Goal: Book appointment/travel/reservation

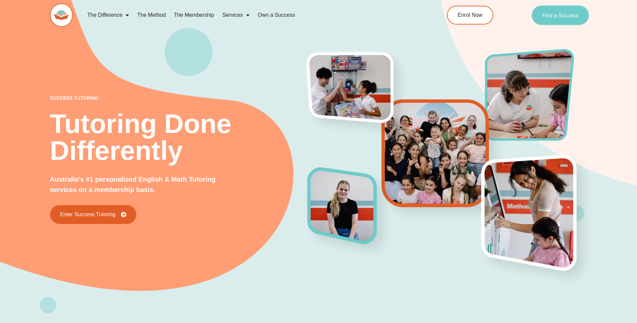
click at [553, 18] on span "Find a Success" at bounding box center [560, 14] width 36 height 5
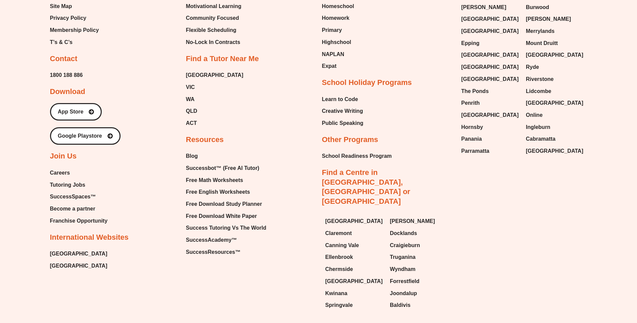
scroll to position [3112, 0]
click at [408, 300] on span "Baldivis" at bounding box center [400, 305] width 20 height 10
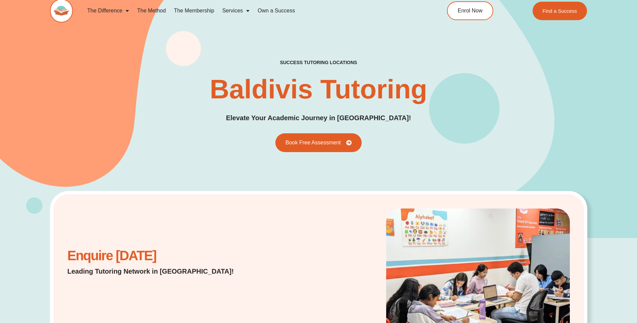
scroll to position [4, 0]
click at [328, 148] on link "Book Free Assessment" at bounding box center [318, 143] width 95 height 21
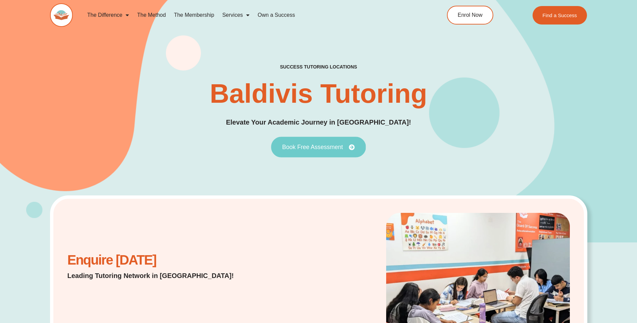
click at [309, 143] on link "Book Free Assessment" at bounding box center [318, 147] width 95 height 21
click at [348, 144] on link "Book Free Assessment" at bounding box center [318, 147] width 95 height 21
click at [334, 140] on link "Book Free Assessment" at bounding box center [318, 147] width 95 height 21
click at [327, 150] on link "Book Free Assessment" at bounding box center [318, 147] width 95 height 21
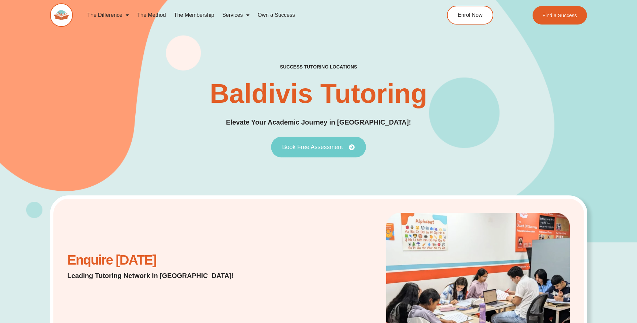
click at [327, 150] on link "Book Free Assessment" at bounding box center [318, 147] width 95 height 21
click at [336, 141] on link "Book Free Assessment" at bounding box center [318, 147] width 95 height 21
click at [331, 148] on span "Book Free Assessment" at bounding box center [312, 147] width 61 height 6
click at [323, 151] on link "Book Free Assessment" at bounding box center [318, 147] width 95 height 21
click at [318, 148] on span "Book Free Assessment" at bounding box center [312, 147] width 61 height 6
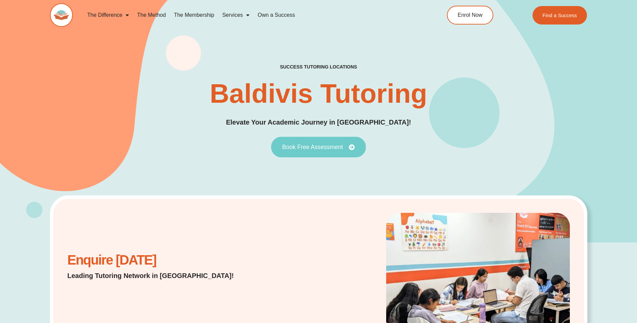
click at [316, 145] on span "Book Free Assessment" at bounding box center [312, 147] width 61 height 6
